Goal: Information Seeking & Learning: Learn about a topic

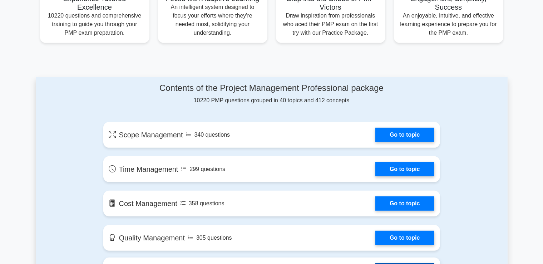
scroll to position [305, 0]
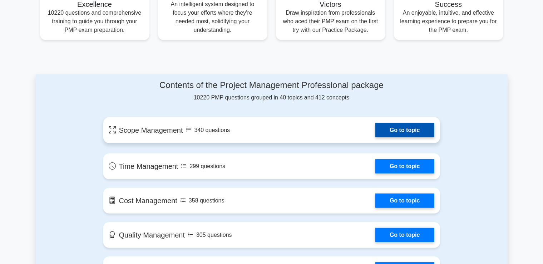
click at [375, 128] on link "Go to topic" at bounding box center [404, 130] width 59 height 14
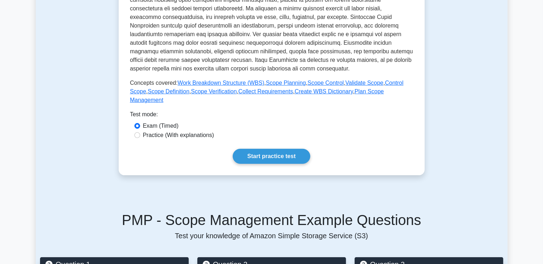
scroll to position [243, 0]
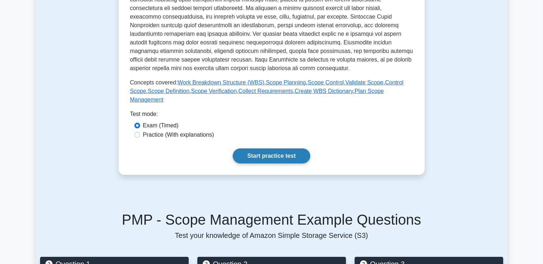
click at [255, 151] on link "Start practice test" at bounding box center [272, 155] width 78 height 15
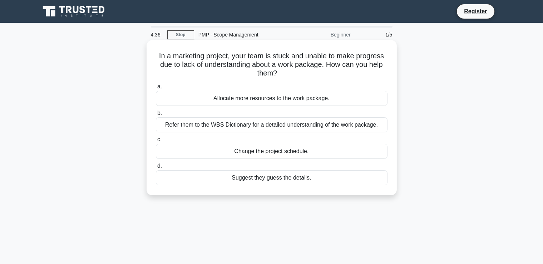
click at [280, 179] on div "Suggest they guess the details." at bounding box center [272, 177] width 232 height 15
click at [156, 168] on input "d. Suggest they guess the details." at bounding box center [156, 166] width 0 height 5
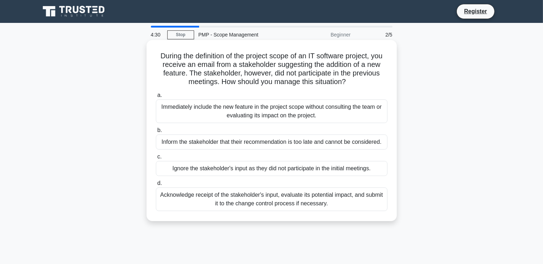
click at [254, 108] on div "Immediately include the new feature in the project scope without consulting the…" at bounding box center [272, 111] width 232 height 24
click at [156, 98] on input "a. Immediately include the new feature in the project scope without consulting …" at bounding box center [156, 95] width 0 height 5
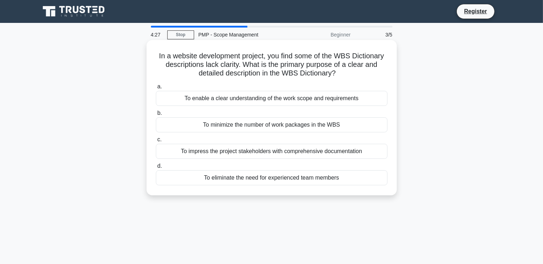
click at [262, 127] on div "To minimize the number of work packages in the WBS" at bounding box center [272, 124] width 232 height 15
click at [156, 115] on input "b. To minimize the number of work packages in the WBS" at bounding box center [156, 113] width 0 height 5
